Goal: Transaction & Acquisition: Purchase product/service

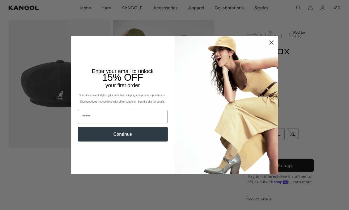
scroll to position [0, 110]
click at [271, 40] on circle "Close dialog" at bounding box center [271, 42] width 9 height 9
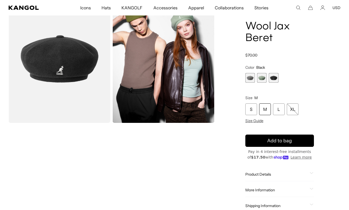
click at [247, 74] on span "1 of 3" at bounding box center [251, 78] width 10 height 10
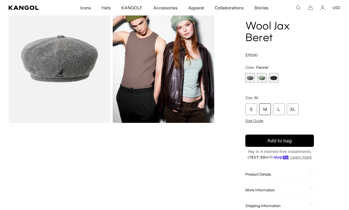
click at [259, 75] on span "2 of 3" at bounding box center [262, 78] width 10 height 10
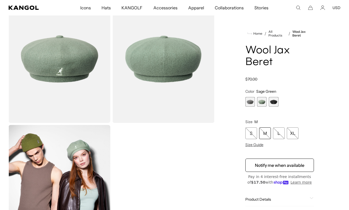
scroll to position [0, 110]
click at [249, 99] on span "1 of 3" at bounding box center [251, 102] width 10 height 10
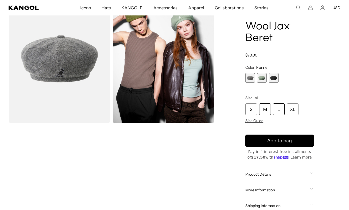
click at [278, 107] on div "L" at bounding box center [279, 109] width 12 height 12
click at [276, 107] on div "L" at bounding box center [279, 109] width 12 height 12
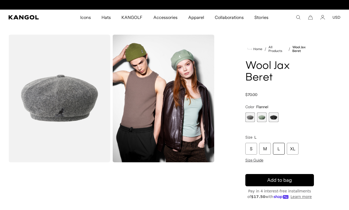
scroll to position [0, 0]
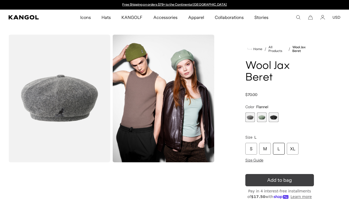
click at [280, 181] on icon "submit" at bounding box center [279, 180] width 11 height 11
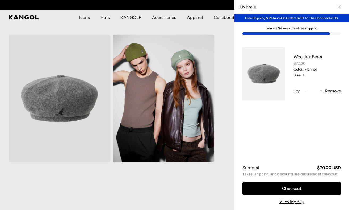
scroll to position [0, 110]
click at [333, 92] on button "Remove" at bounding box center [333, 91] width 16 height 6
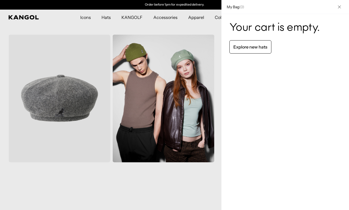
click at [71, 88] on div at bounding box center [174, 105] width 349 height 210
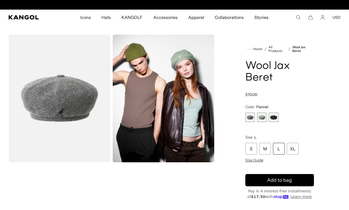
scroll to position [0, 0]
click at [276, 115] on span "3 of 3" at bounding box center [274, 117] width 10 height 10
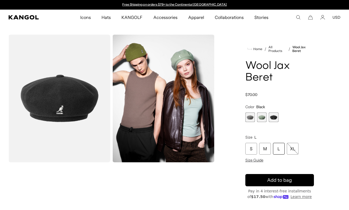
click at [279, 146] on div "L" at bounding box center [279, 149] width 12 height 12
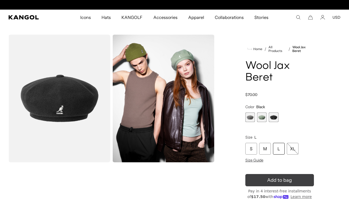
scroll to position [0, 110]
click at [282, 179] on icon "submit" at bounding box center [280, 180] width 10 height 10
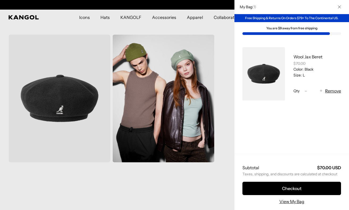
scroll to position [0, 0]
click at [106, 16] on div at bounding box center [174, 105] width 349 height 210
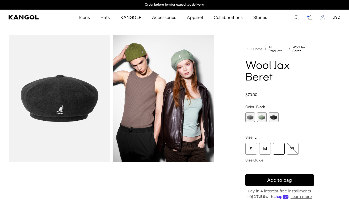
click at [323, 16] on icon "Account" at bounding box center [323, 17] width 5 height 5
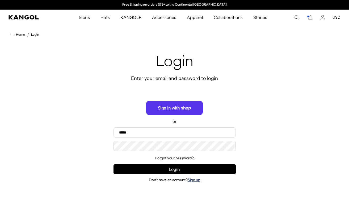
click at [193, 179] on link "Sign up" at bounding box center [194, 179] width 13 height 5
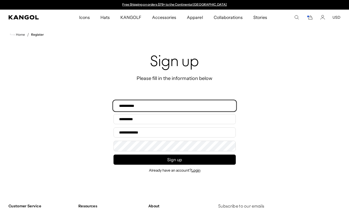
click at [147, 107] on input "First name*" at bounding box center [175, 106] width 122 height 10
click at [153, 106] on input "First name*" at bounding box center [175, 106] width 122 height 10
type input "******"
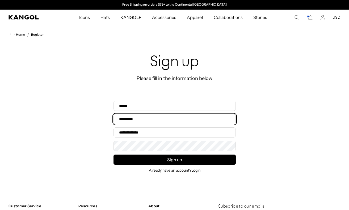
type input "******"
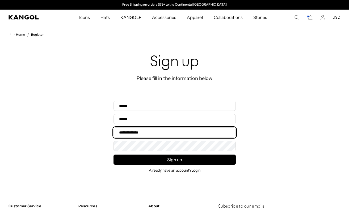
type input "**********"
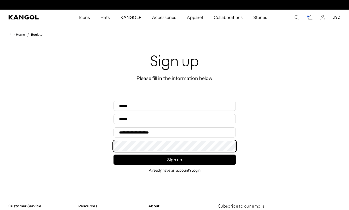
scroll to position [0, 110]
click at [114, 154] on button "Sign up" at bounding box center [175, 159] width 122 height 10
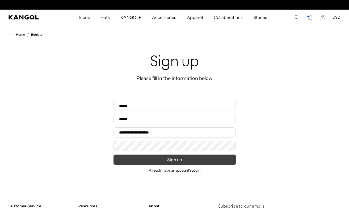
click at [154, 160] on button "Sign up" at bounding box center [175, 159] width 122 height 10
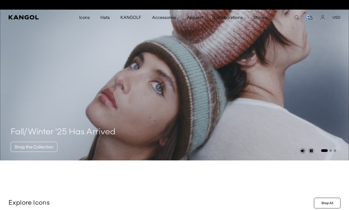
scroll to position [0, 110]
